Goal: Task Accomplishment & Management: Complete application form

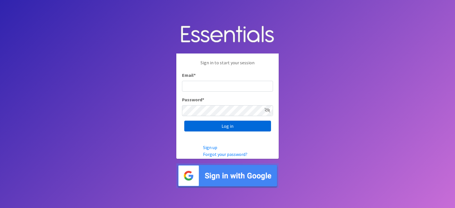
type input "[EMAIL_ADDRESS][DOMAIN_NAME]"
click at [223, 125] on input "Log in" at bounding box center [227, 126] width 87 height 11
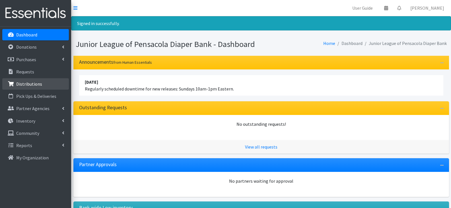
click at [33, 85] on p "Distributions" at bounding box center [29, 84] width 26 height 6
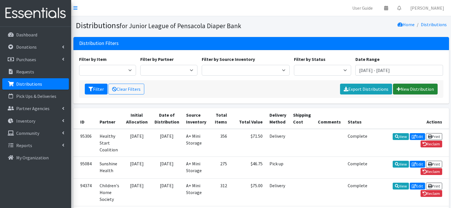
click at [419, 92] on link "New Distribution" at bounding box center [415, 89] width 45 height 11
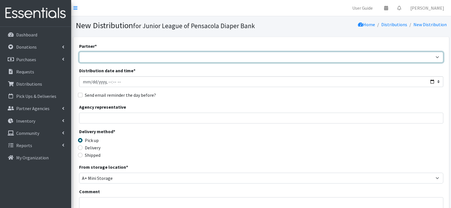
click at [143, 54] on select "Children's Home Society Community Diaper Drive First City Outreach Healthy Star…" at bounding box center [261, 57] width 364 height 11
select select "5976"
click at [79, 52] on select "Children's Home Society Community Diaper Drive First City Outreach Healthy Star…" at bounding box center [261, 57] width 364 height 11
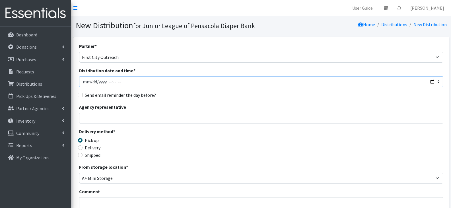
click at [237, 83] on input "Distribution date and time *" at bounding box center [261, 81] width 364 height 11
click at [92, 80] on input "Distribution date and time *" at bounding box center [261, 81] width 364 height 11
type input "2025-09-03T23:59"
click at [231, 100] on div "Partner * Children's Home Society Community Diaper Drive First City Outreach He…" at bounding box center [261, 172] width 364 height 259
click at [237, 119] on input "Agency representative" at bounding box center [261, 118] width 364 height 11
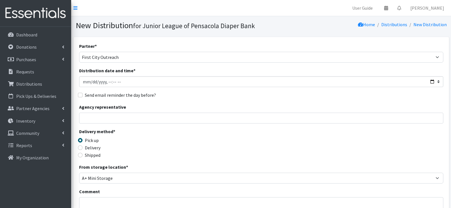
click at [190, 153] on div "Delivery method * Pick up Delivery Shipped Shipping cost" at bounding box center [261, 146] width 364 height 36
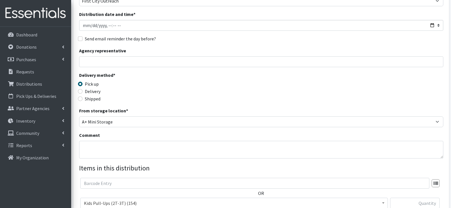
scroll to position [57, 0]
click at [179, 61] on input "Agency representative" at bounding box center [261, 61] width 364 height 11
click at [185, 96] on div "Delivery method * Pick up Delivery Shipped Shipping cost" at bounding box center [261, 89] width 364 height 36
click at [83, 89] on div "Delivery" at bounding box center [124, 90] width 91 height 7
click at [80, 90] on input "Delivery" at bounding box center [80, 90] width 5 height 5
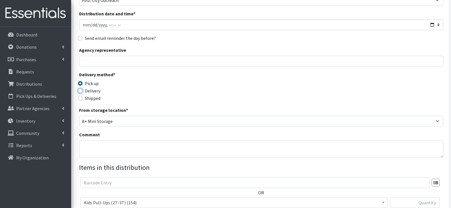
radio input "true"
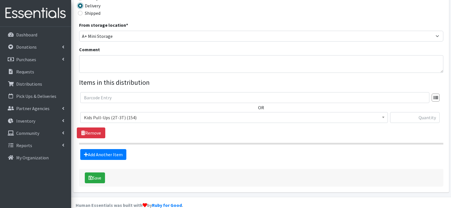
scroll to position [142, 0]
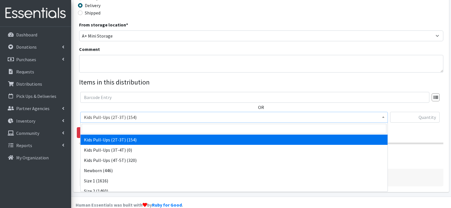
click at [383, 117] on b at bounding box center [383, 116] width 2 height 1
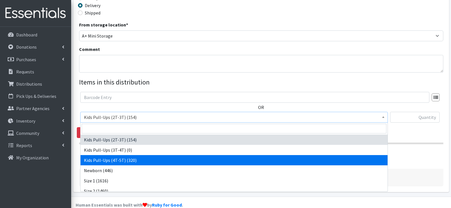
select select "13970"
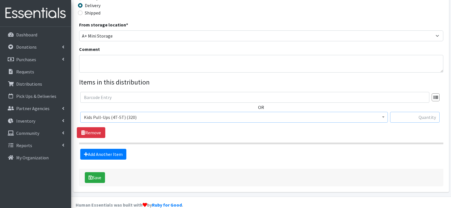
click at [425, 114] on input "text" at bounding box center [414, 117] width 49 height 11
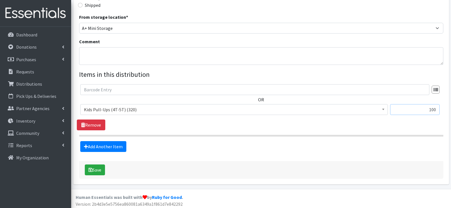
scroll to position [152, 0]
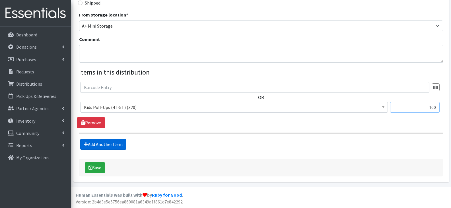
type input "100"
click at [111, 142] on link "Add Another Item" at bounding box center [103, 144] width 46 height 11
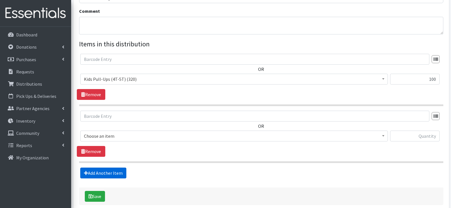
scroll to position [209, 0]
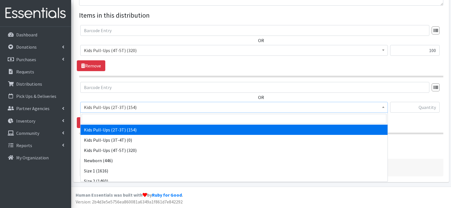
click at [383, 110] on span at bounding box center [383, 106] width 6 height 9
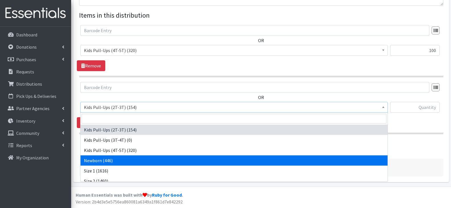
select select "13976"
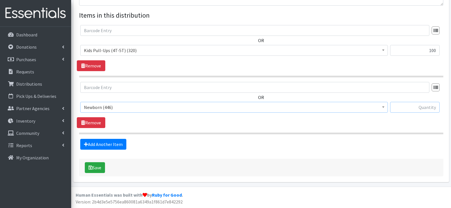
click at [419, 106] on input "text" at bounding box center [414, 107] width 49 height 11
type input "25"
click at [115, 143] on link "Add Another Item" at bounding box center [103, 144] width 46 height 11
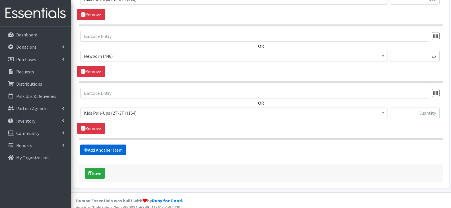
scroll to position [266, 0]
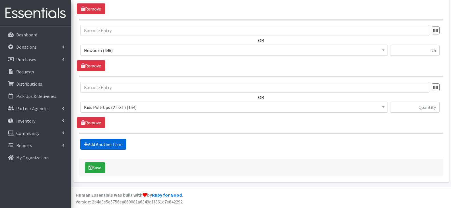
click at [115, 143] on link "Add Another Item" at bounding box center [103, 144] width 46 height 11
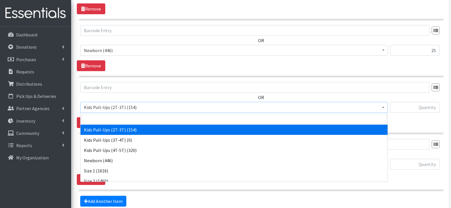
click at [383, 108] on span at bounding box center [383, 106] width 6 height 9
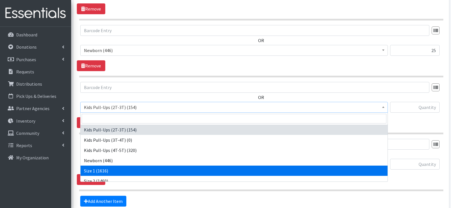
select select "13971"
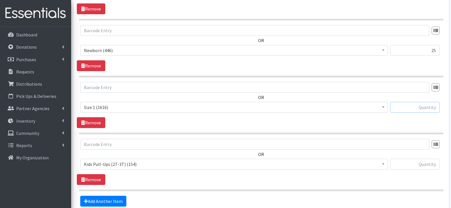
click at [409, 107] on input "text" at bounding box center [414, 107] width 49 height 11
type input "50"
click at [382, 161] on span at bounding box center [383, 163] width 6 height 9
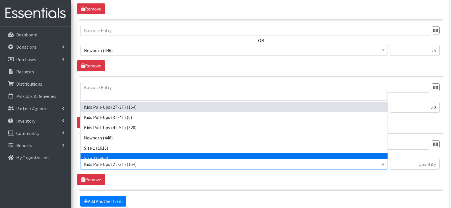
select select "13972"
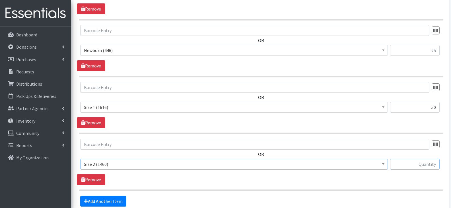
click at [426, 167] on input "text" at bounding box center [414, 164] width 49 height 11
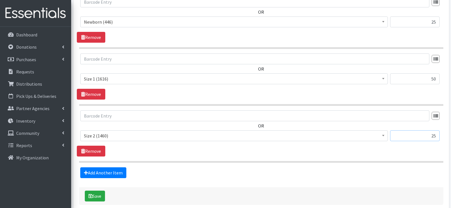
scroll to position [323, 0]
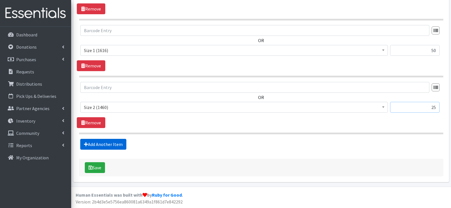
type input "25"
click at [91, 141] on link "Add Another Item" at bounding box center [103, 144] width 46 height 11
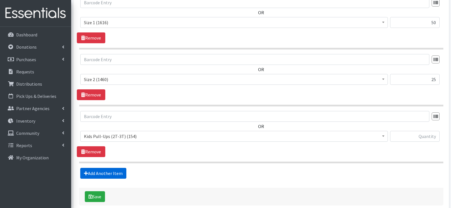
scroll to position [380, 0]
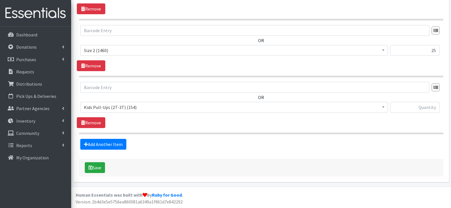
click at [382, 107] on span at bounding box center [383, 106] width 6 height 9
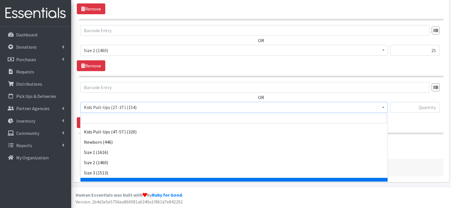
scroll to position [28, 0]
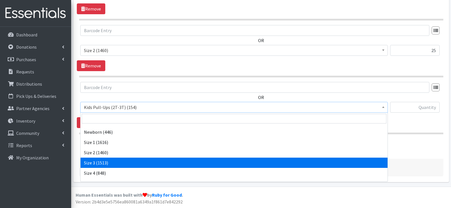
select select "13973"
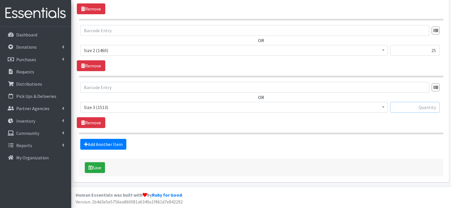
click at [413, 106] on input "text" at bounding box center [414, 107] width 49 height 11
type input "50"
click at [112, 145] on link "Add Another Item" at bounding box center [103, 144] width 46 height 11
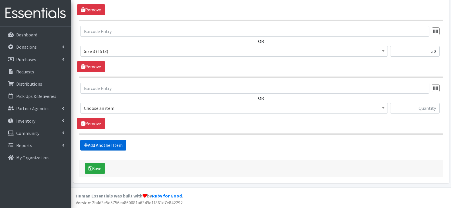
scroll to position [437, 0]
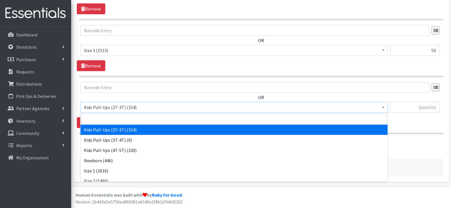
click at [139, 110] on span "Kids Pull-Ups (2T-3T) (154)" at bounding box center [234, 107] width 300 height 8
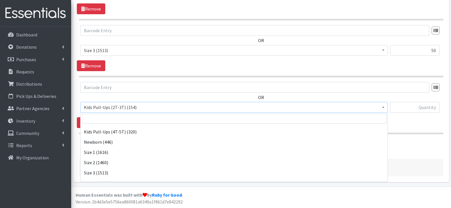
scroll to position [28, 0]
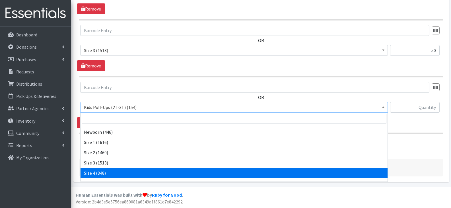
select select "13974"
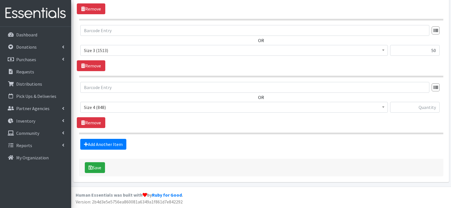
click at [390, 103] on div at bounding box center [414, 107] width 49 height 11
click at [425, 111] on input "text" at bounding box center [414, 107] width 49 height 11
type input "25"
click at [101, 145] on link "Add Another Item" at bounding box center [103, 144] width 46 height 11
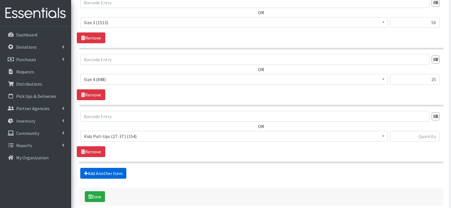
scroll to position [493, 0]
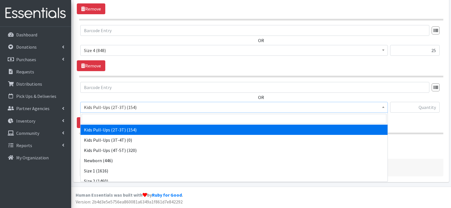
click at [284, 111] on span "Kids Pull-Ups (2T-3T) (154)" at bounding box center [234, 107] width 300 height 8
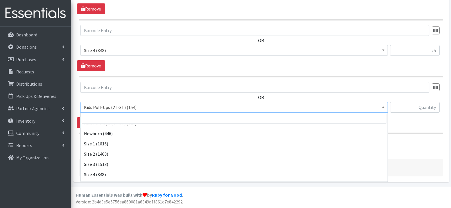
scroll to position [57, 0]
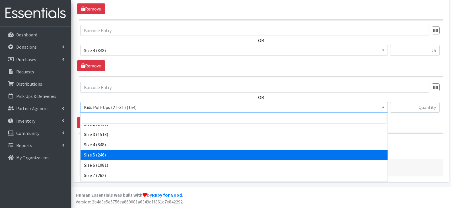
select select "13965"
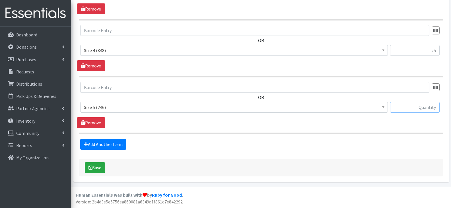
drag, startPoint x: 405, startPoint y: 112, endPoint x: 393, endPoint y: 108, distance: 13.0
click at [405, 112] on input "text" at bounding box center [414, 107] width 49 height 11
type input "50"
click at [93, 141] on link "Add Another Item" at bounding box center [103, 144] width 46 height 11
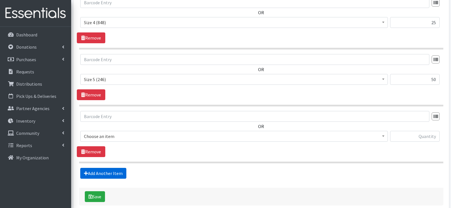
scroll to position [550, 0]
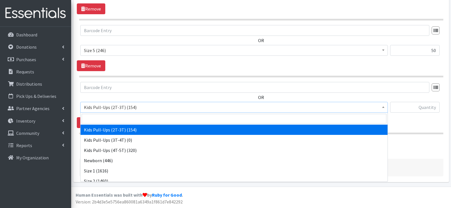
click at [193, 109] on span "Kids Pull-Ups (2T-3T) (154)" at bounding box center [234, 107] width 300 height 8
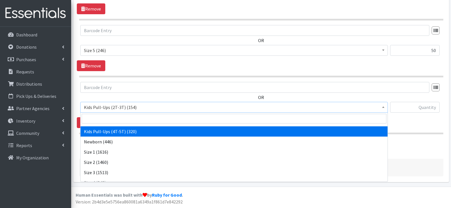
scroll to position [57, 0]
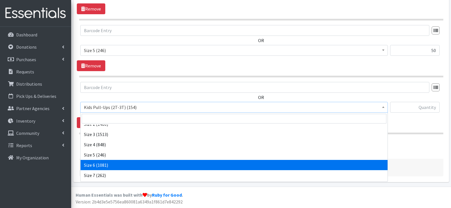
select select "13943"
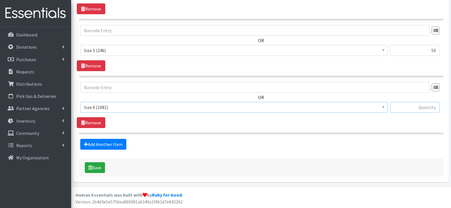
click at [419, 110] on input "text" at bounding box center [414, 107] width 49 height 11
type input "25"
click at [106, 144] on link "Add Another Item" at bounding box center [103, 144] width 46 height 11
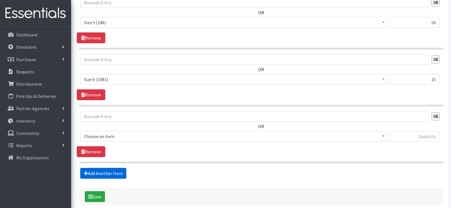
scroll to position [607, 0]
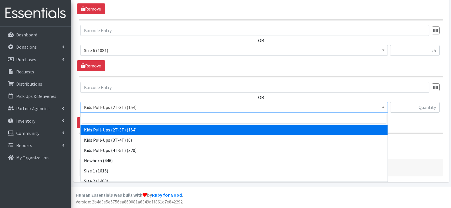
click at [379, 107] on span "Kids Pull-Ups (2T-3T) (154)" at bounding box center [234, 107] width 300 height 8
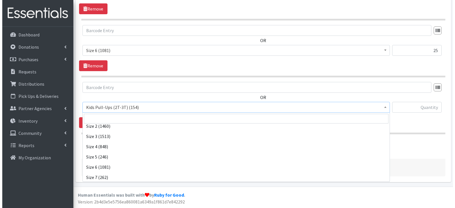
scroll to position [76, 0]
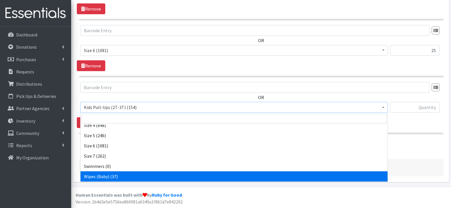
select select "13948"
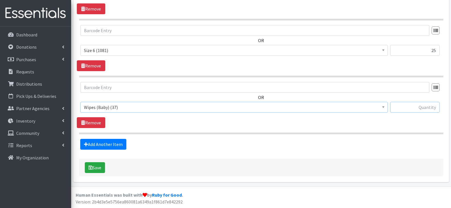
click at [431, 110] on input "text" at bounding box center [414, 107] width 49 height 11
type input "6"
click at [98, 166] on button "Save" at bounding box center [95, 167] width 20 height 11
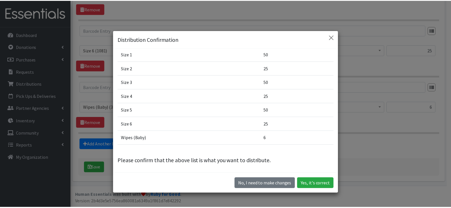
scroll to position [62, 0]
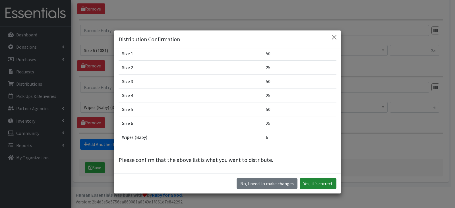
click at [313, 185] on button "Yes, it's correct" at bounding box center [318, 183] width 37 height 11
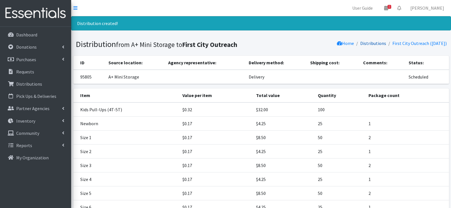
click at [363, 46] on link "Distributions" at bounding box center [373, 43] width 26 height 6
